Goal: Task Accomplishment & Management: Use online tool/utility

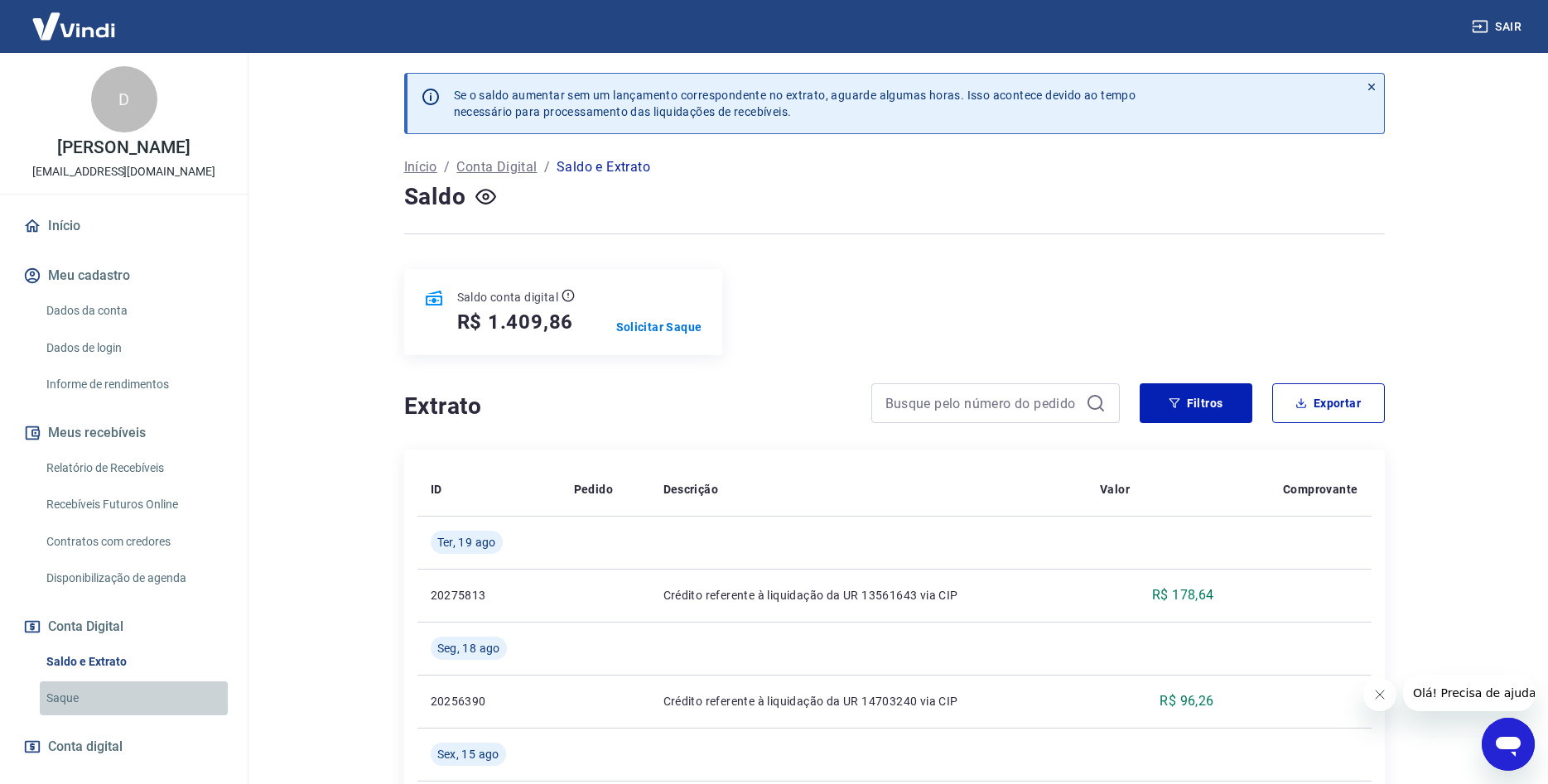
click at [73, 695] on link "Saque" at bounding box center [133, 698] width 188 height 34
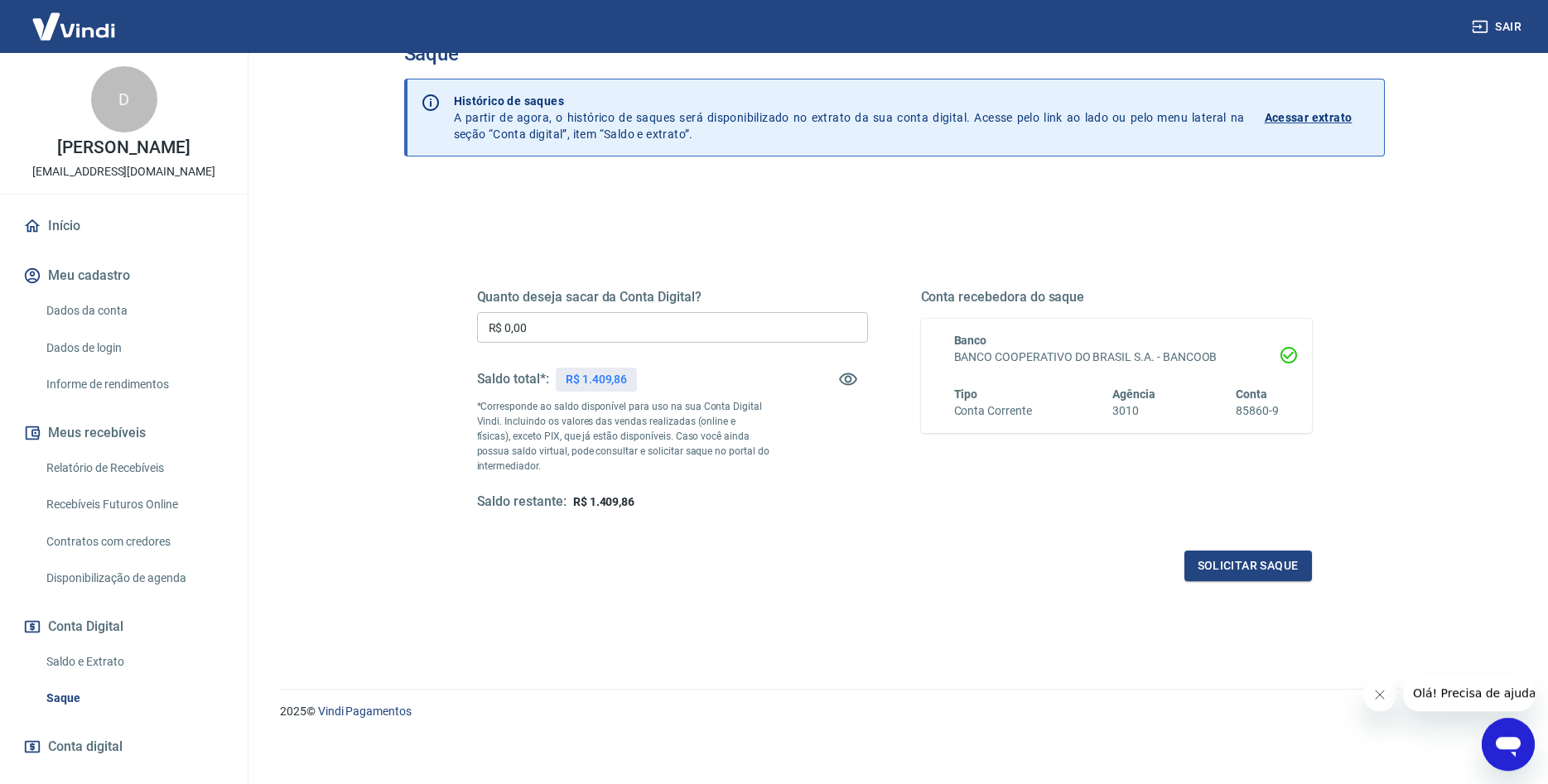
scroll to position [49, 0]
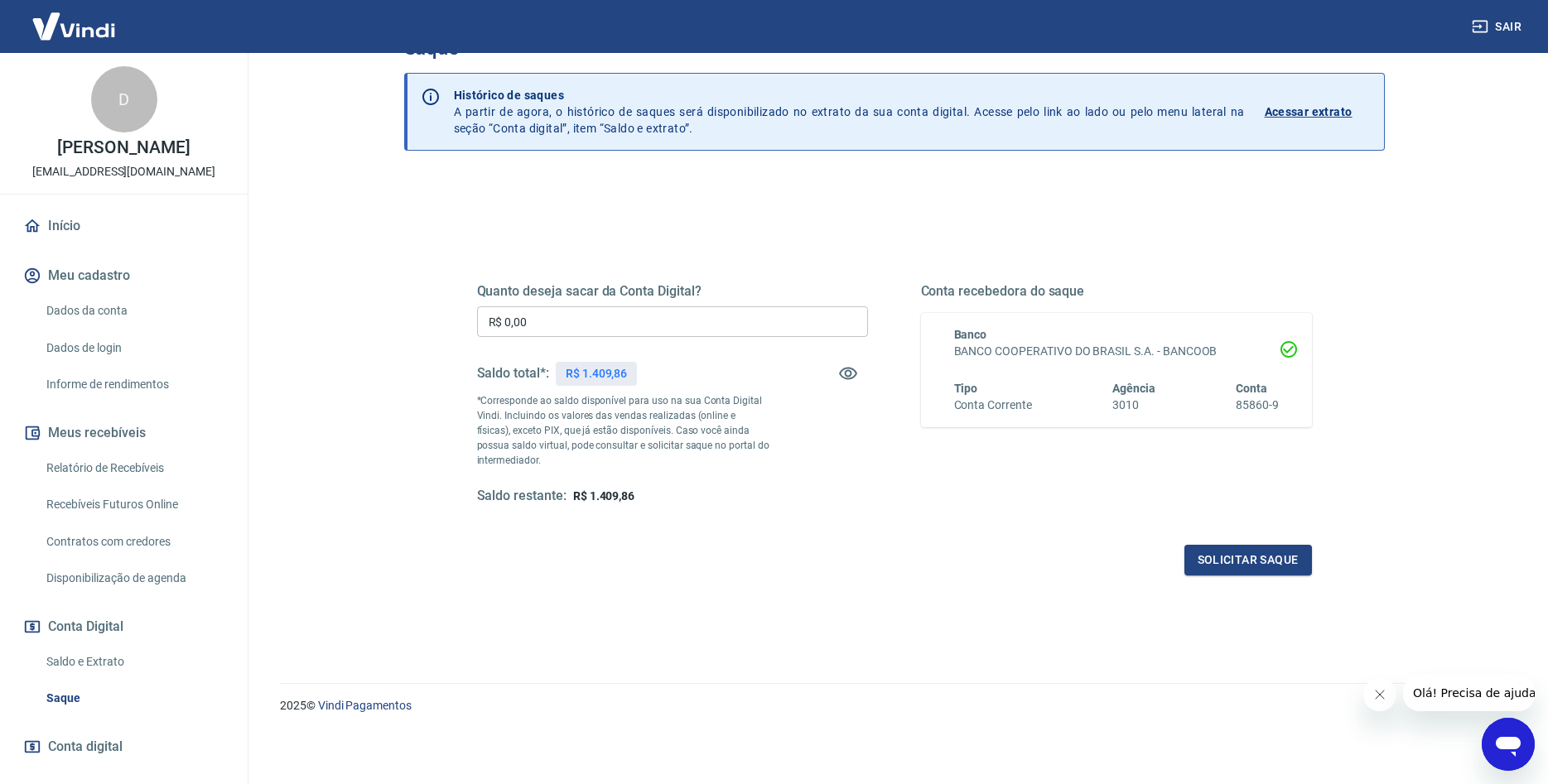
click at [696, 387] on div "Saldo total*: R$ 1.409,86" at bounding box center [673, 373] width 391 height 39
drag, startPoint x: 628, startPoint y: 372, endPoint x: 582, endPoint y: 372, distance: 46.0
click at [582, 372] on div "R$ 1.409,86" at bounding box center [597, 373] width 81 height 24
copy p "1.409,86"
